Goal: Task Accomplishment & Management: Manage account settings

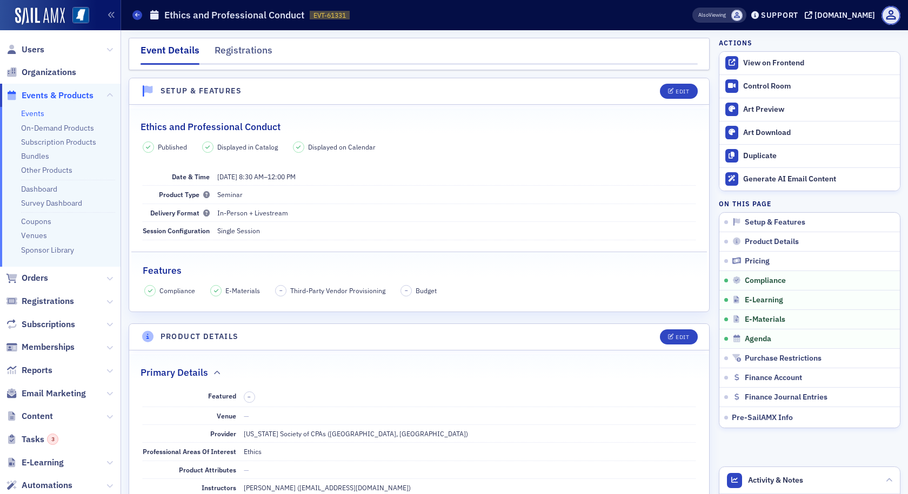
scroll to position [1297, 0]
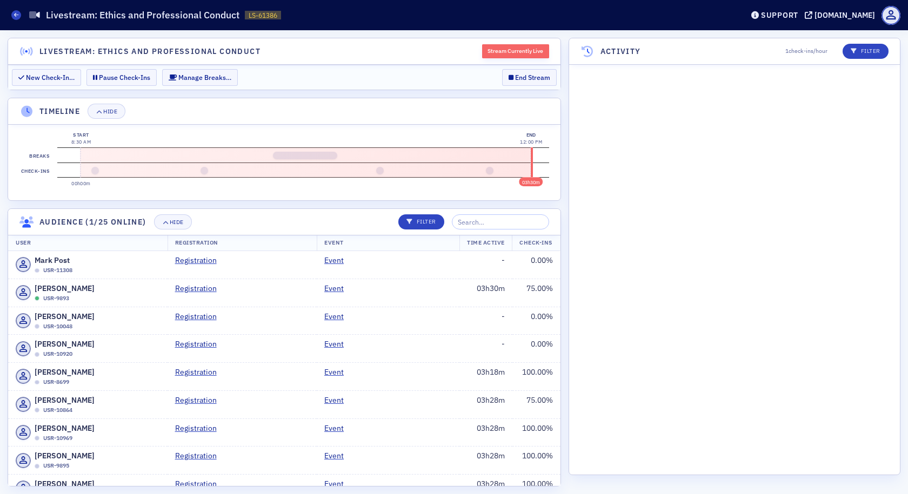
scroll to position [3200, 0]
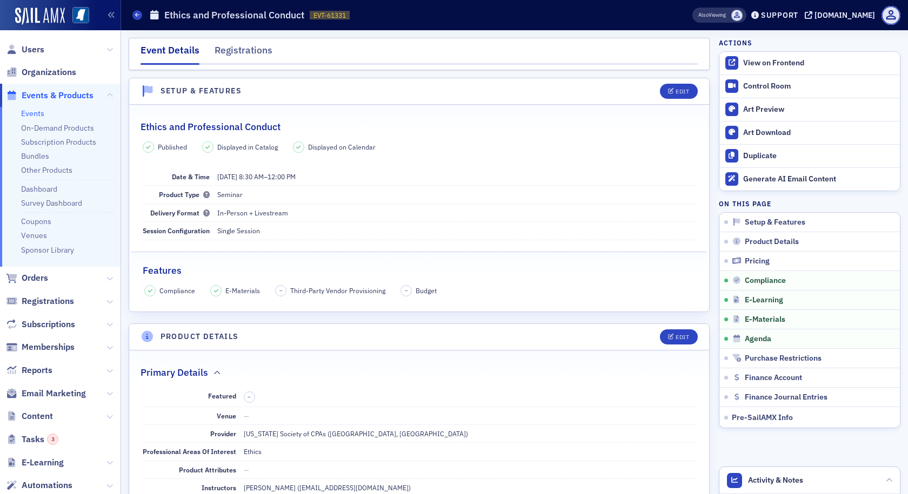
scroll to position [1297, 0]
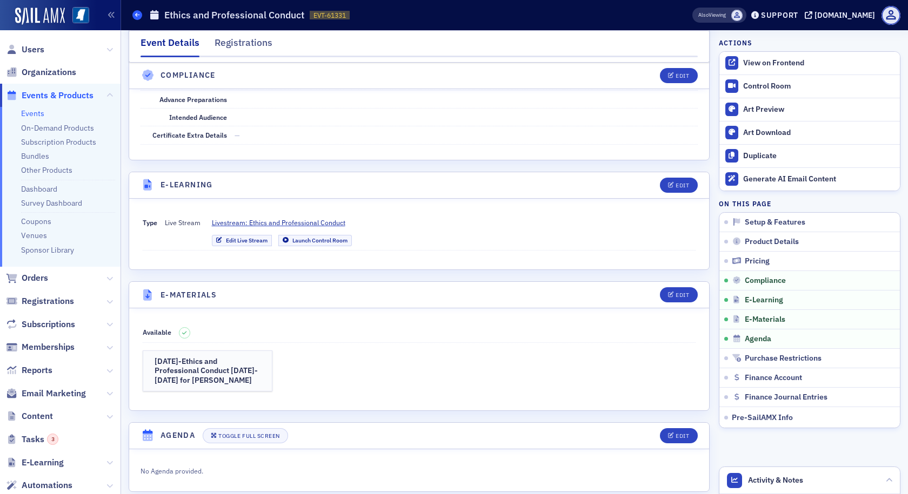
click at [136, 17] on icon at bounding box center [137, 14] width 4 height 5
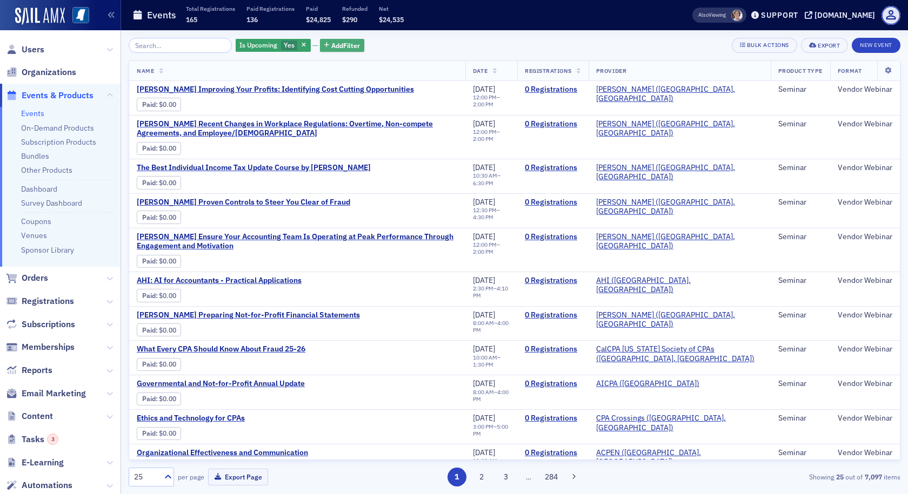
click at [331, 45] on span "Add Filter" at bounding box center [345, 46] width 29 height 10
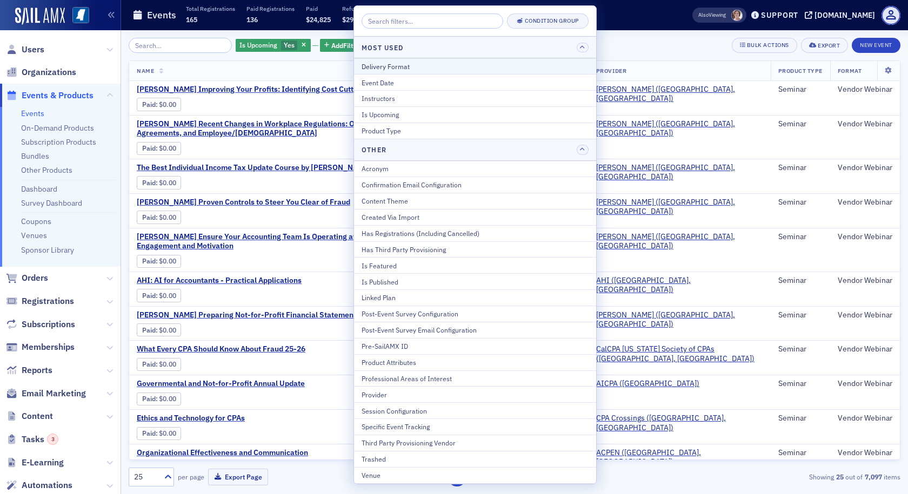
click at [374, 66] on div "Delivery Format" at bounding box center [474, 67] width 227 height 10
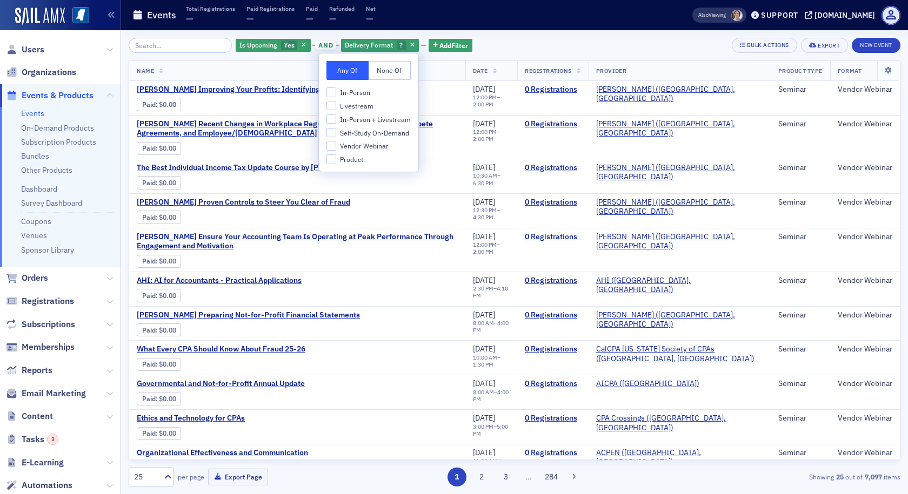
click at [381, 119] on span "In-Person + Livestream" at bounding box center [375, 119] width 71 height 9
click at [336, 119] on input "In-Person + Livestream" at bounding box center [331, 120] width 10 height 10
checkbox input "true"
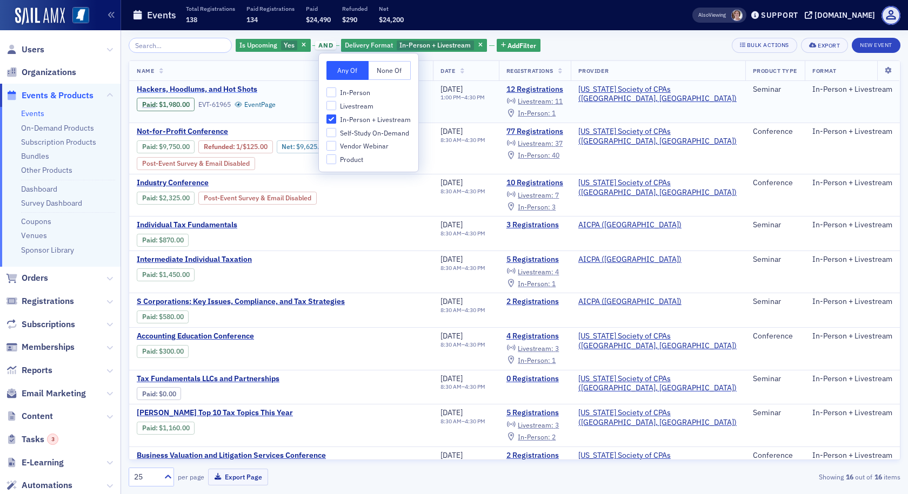
click at [229, 88] on span "Hackers, Hoodlums, and Hot Shots" at bounding box center [228, 90] width 182 height 10
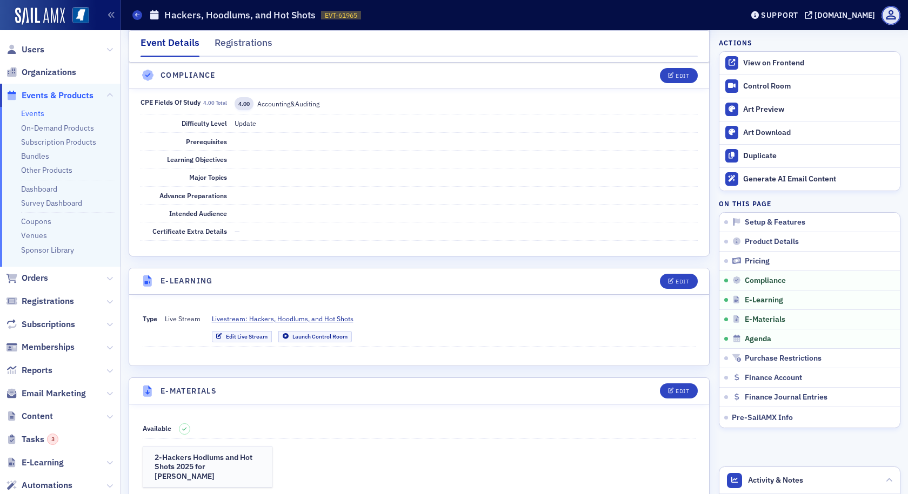
scroll to position [1297, 0]
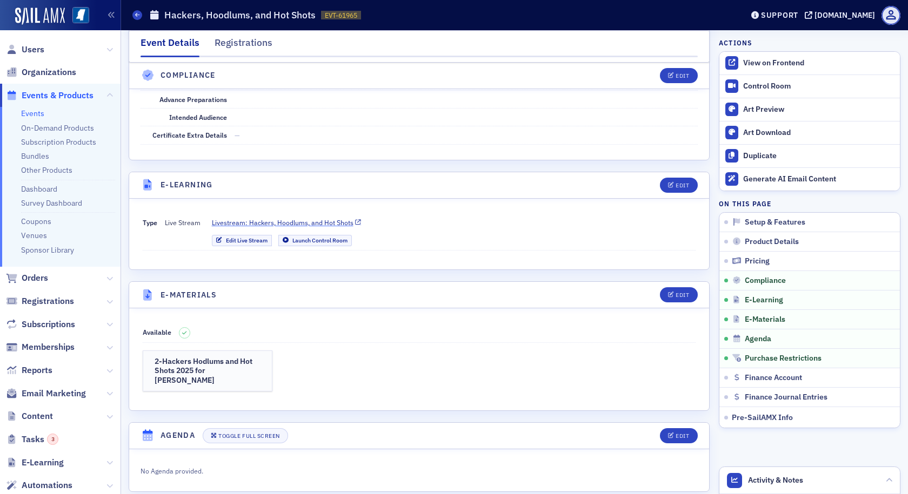
click at [346, 221] on span "Livestream: Hackers, Hoodlums, and Hot Shots" at bounding box center [283, 223] width 142 height 10
click at [773, 79] on link "Control Room" at bounding box center [809, 86] width 180 height 23
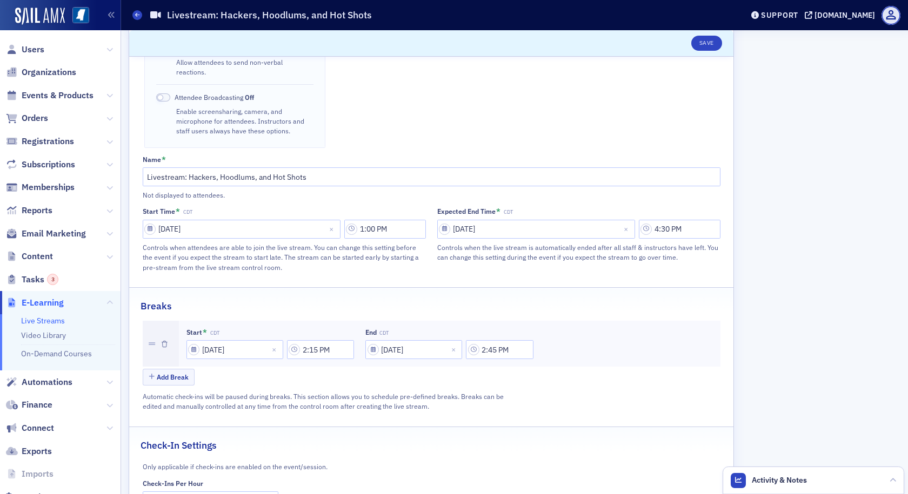
scroll to position [467, 0]
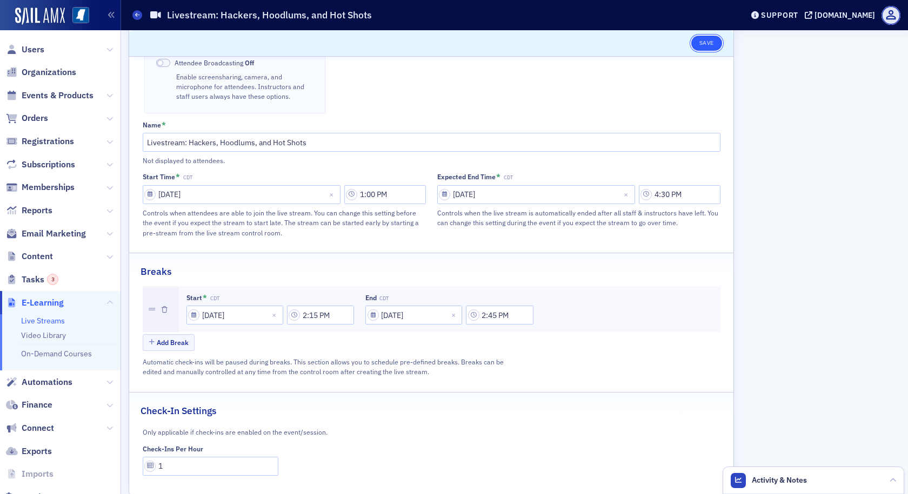
click at [700, 45] on button "Save" at bounding box center [706, 43] width 31 height 15
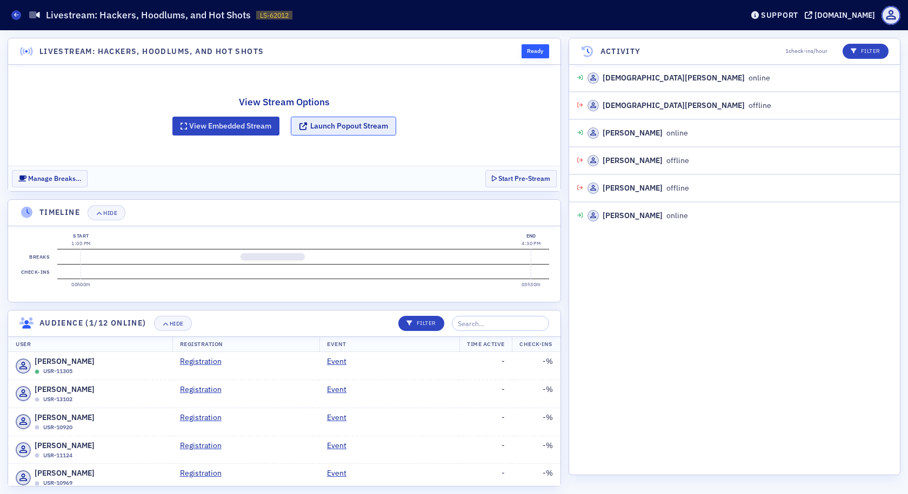
click at [342, 129] on button "Launch Popout Stream" at bounding box center [343, 126] width 105 height 19
